Goal: Task Accomplishment & Management: Manage account settings

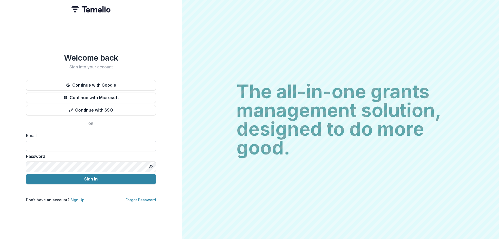
type input "**********"
click at [26, 174] on button "Sign In" at bounding box center [91, 179] width 130 height 10
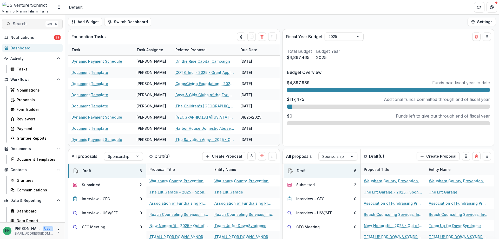
click at [25, 23] on span "Search..." at bounding box center [28, 23] width 31 height 5
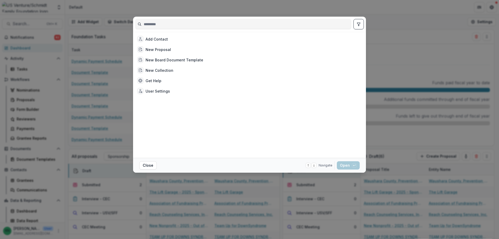
click at [160, 23] on input at bounding box center [243, 24] width 216 height 8
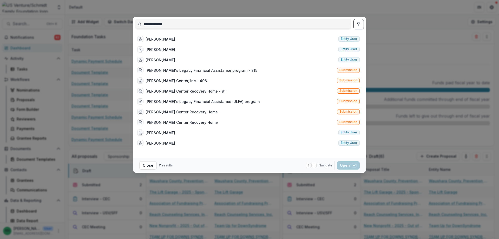
type input "**********"
click at [229, 12] on div "**********" at bounding box center [249, 119] width 499 height 239
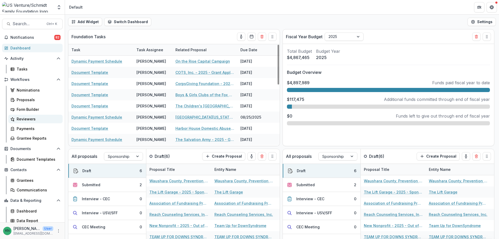
click at [24, 121] on div "Reviewers" at bounding box center [38, 118] width 42 height 5
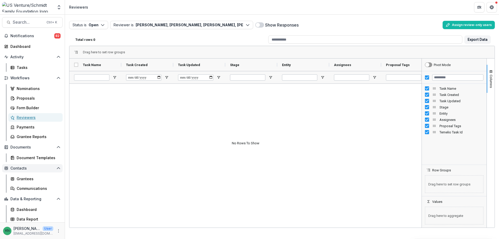
scroll to position [3, 0]
click at [56, 231] on icon "More" at bounding box center [58, 231] width 4 height 4
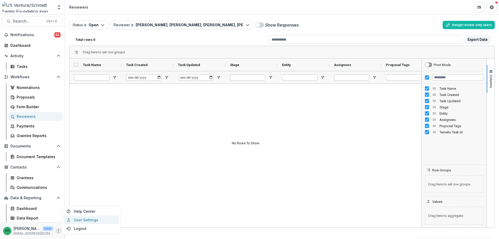
click at [79, 219] on link "User Settings" at bounding box center [91, 220] width 56 height 9
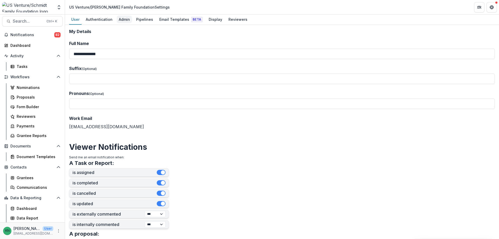
click at [126, 18] on div "Admin" at bounding box center [124, 20] width 15 height 8
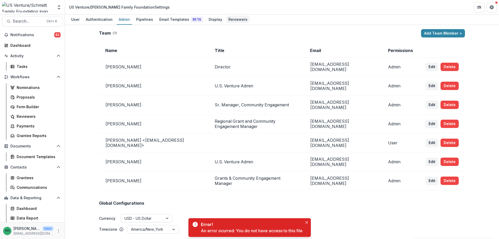
click at [234, 18] on div "Reviewers" at bounding box center [237, 20] width 23 height 8
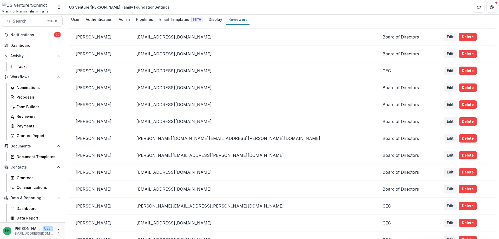
scroll to position [286, 0]
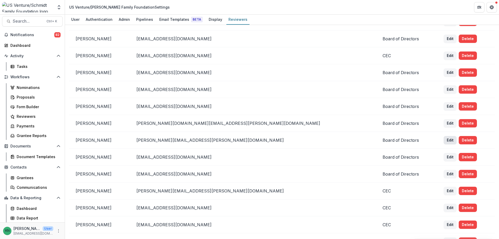
click at [444, 140] on button "Edit" at bounding box center [450, 140] width 13 height 8
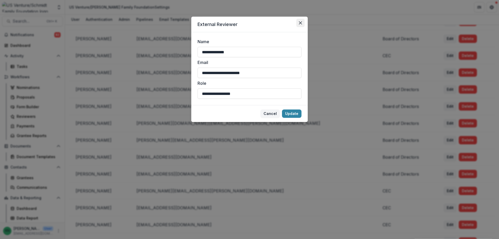
click at [302, 22] on icon "Close" at bounding box center [300, 22] width 3 height 3
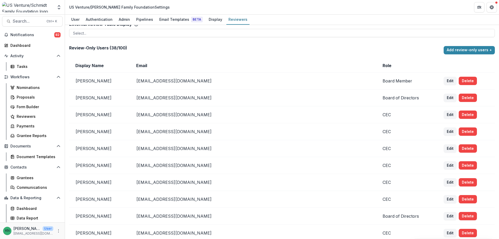
scroll to position [0, 0]
